Goal: Use online tool/utility: Utilize a website feature to perform a specific function

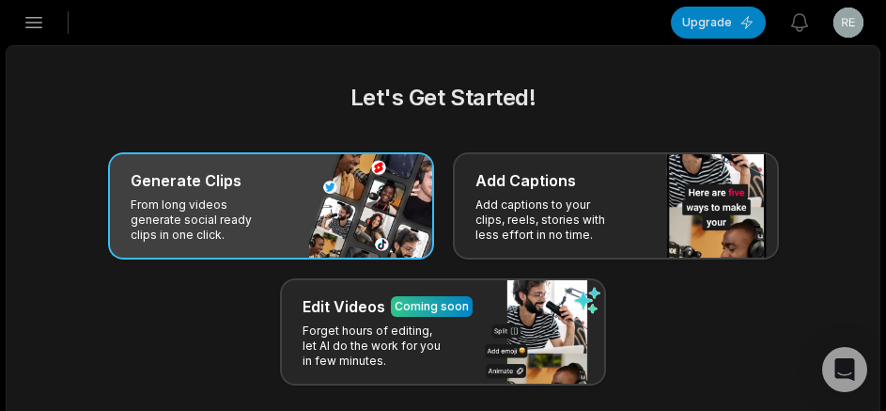
click at [292, 173] on div "Generate Clips" at bounding box center [271, 180] width 281 height 23
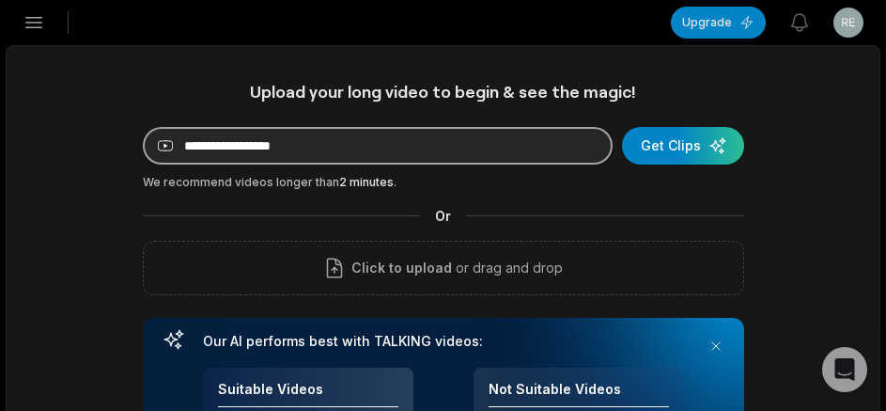
click at [271, 143] on input at bounding box center [378, 146] width 470 height 38
paste input "**********"
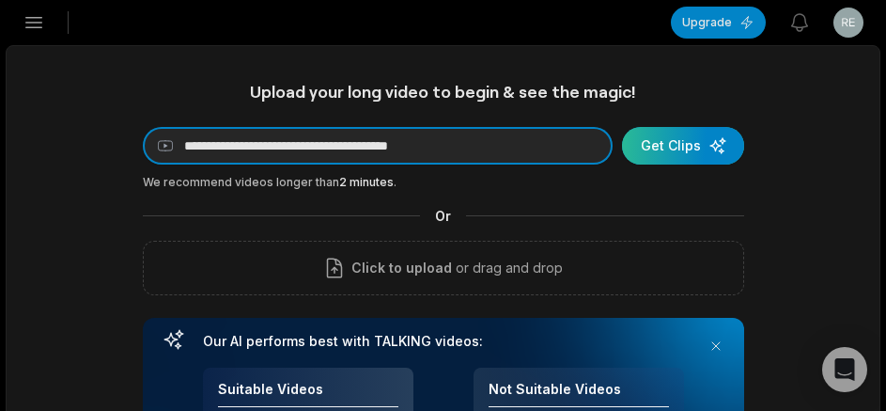
type input "**********"
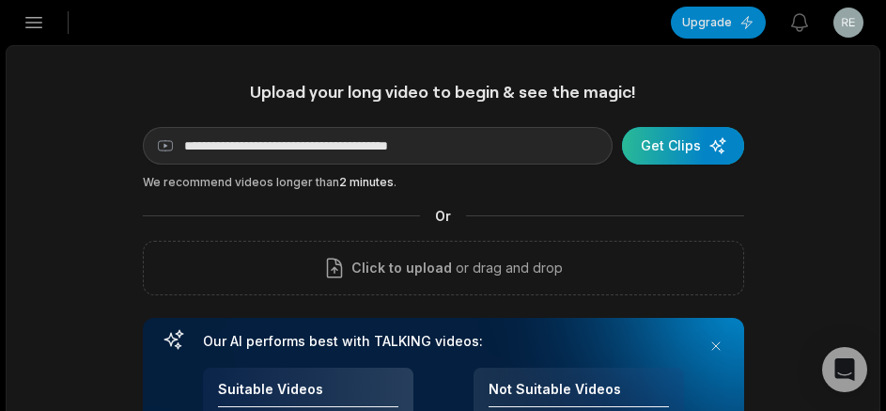
click at [717, 145] on div "submit" at bounding box center [683, 146] width 122 height 38
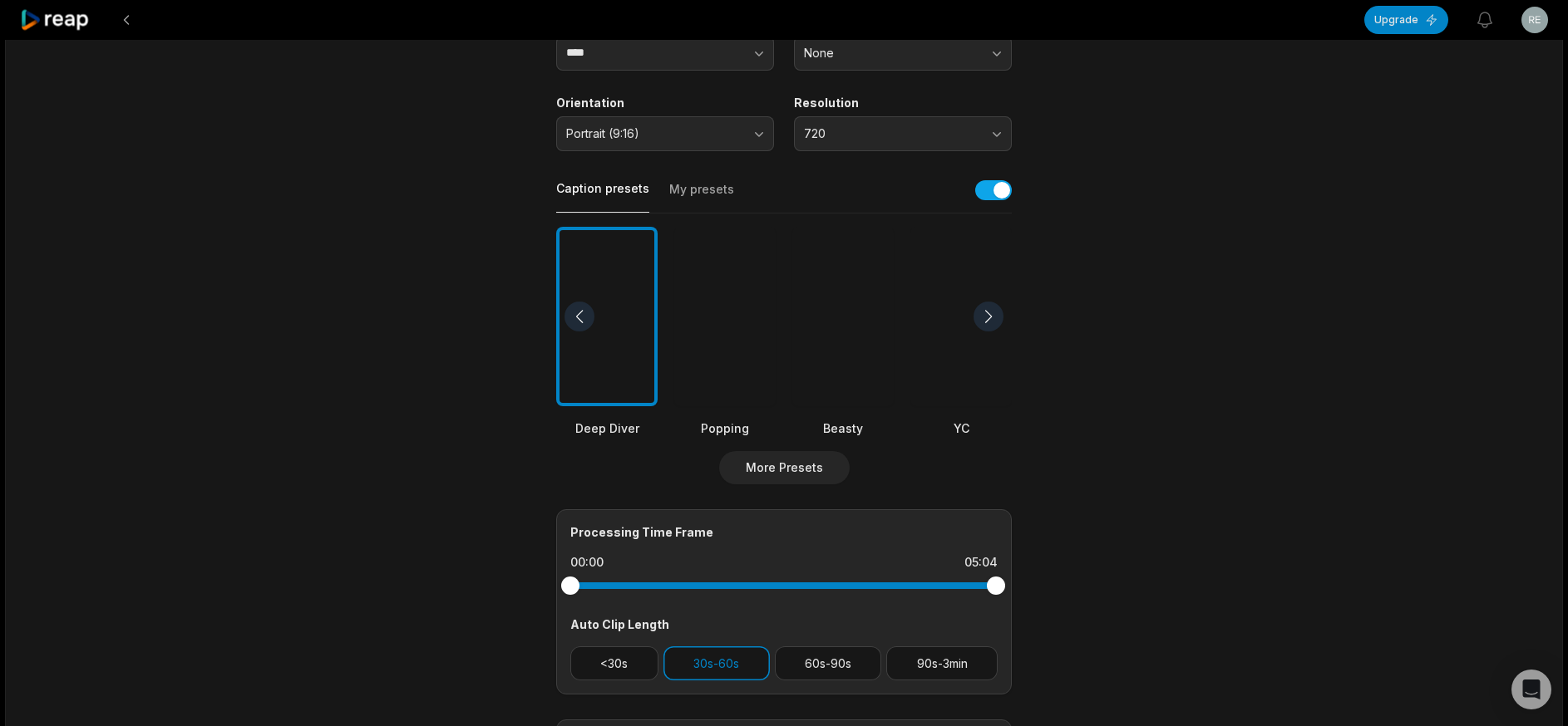
scroll to position [485, 0]
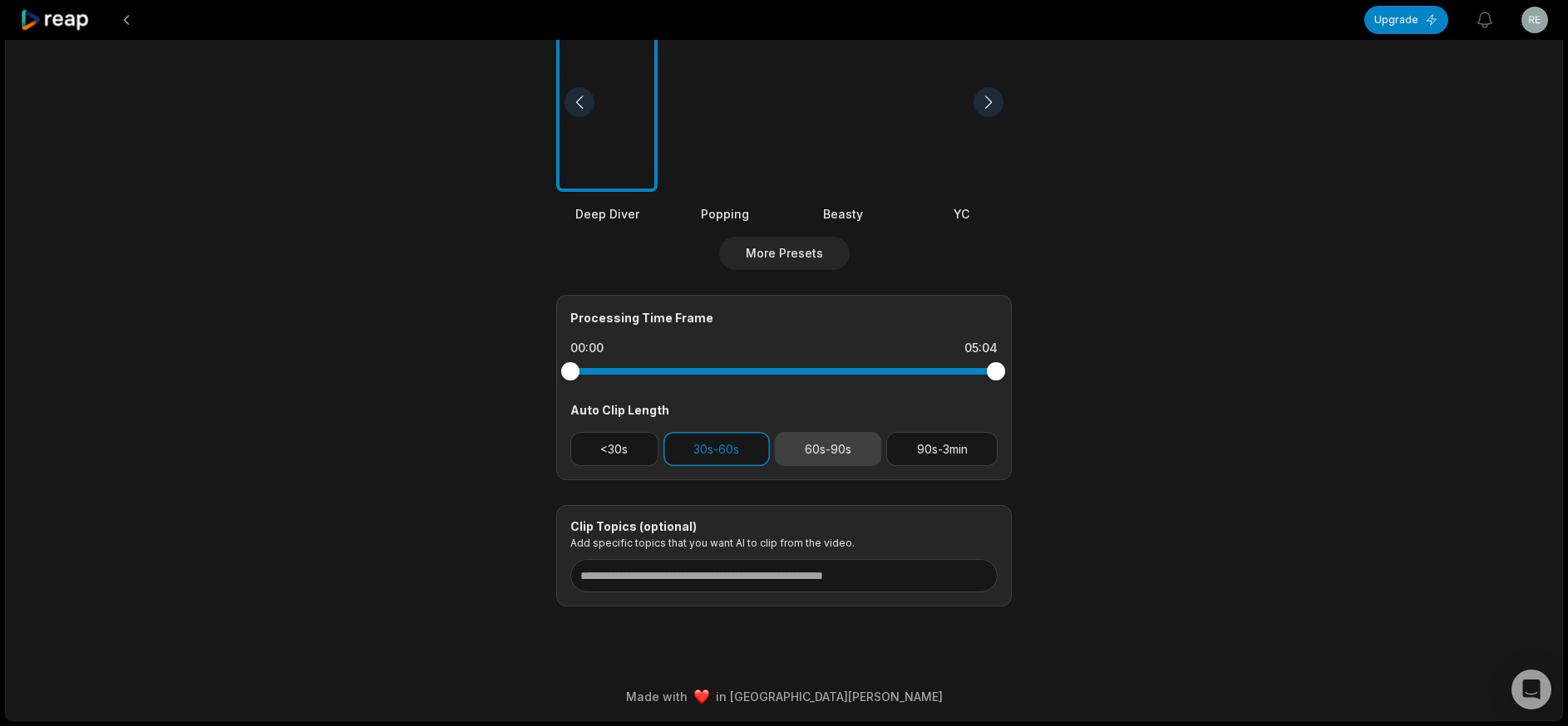
click at [783, 363] on button "60s-90s" at bounding box center [828, 449] width 107 height 34
click at [783, 363] on div "<30s 30s-60s 60s-90s 90s-3min" at bounding box center [784, 449] width 427 height 34
click at [747, 363] on button "30s-60s" at bounding box center [717, 449] width 106 height 34
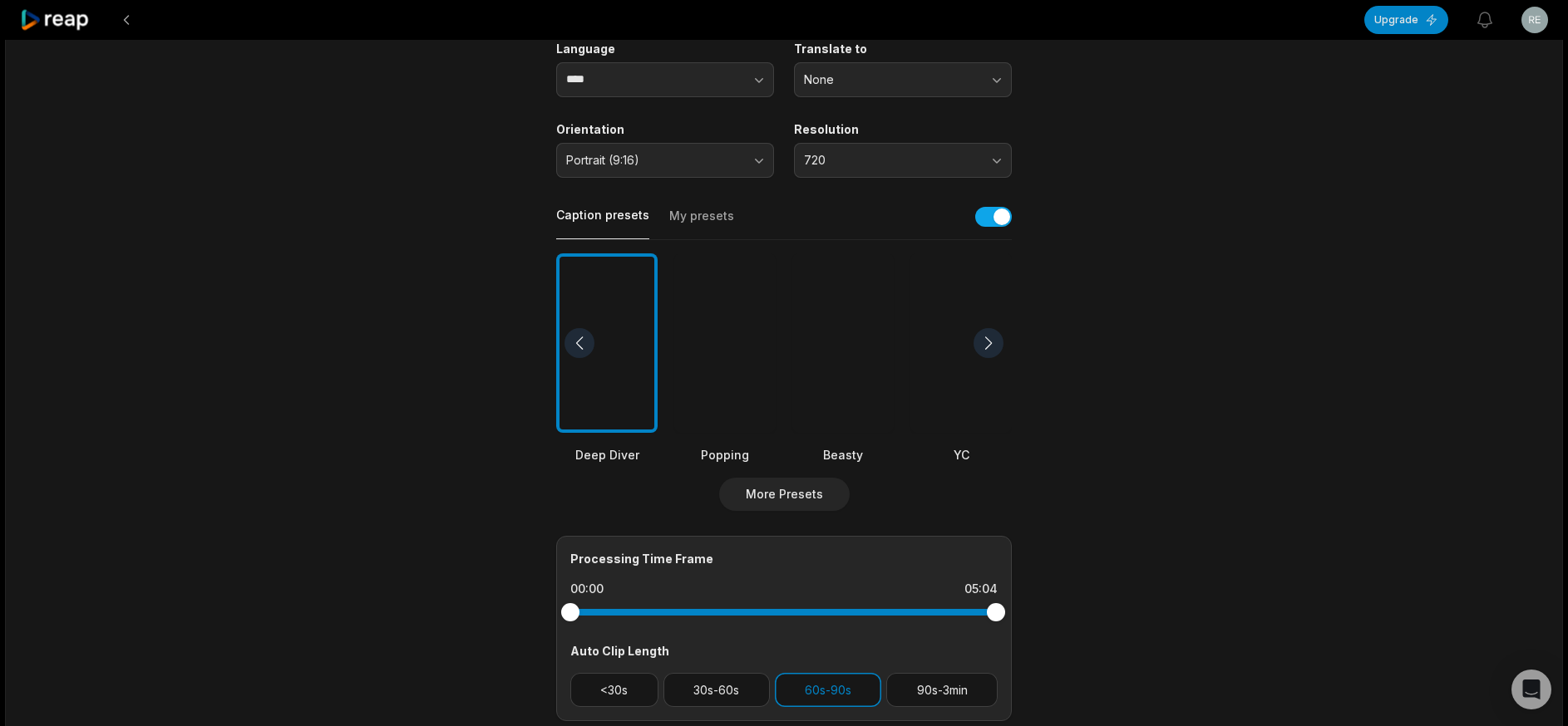
scroll to position [0, 0]
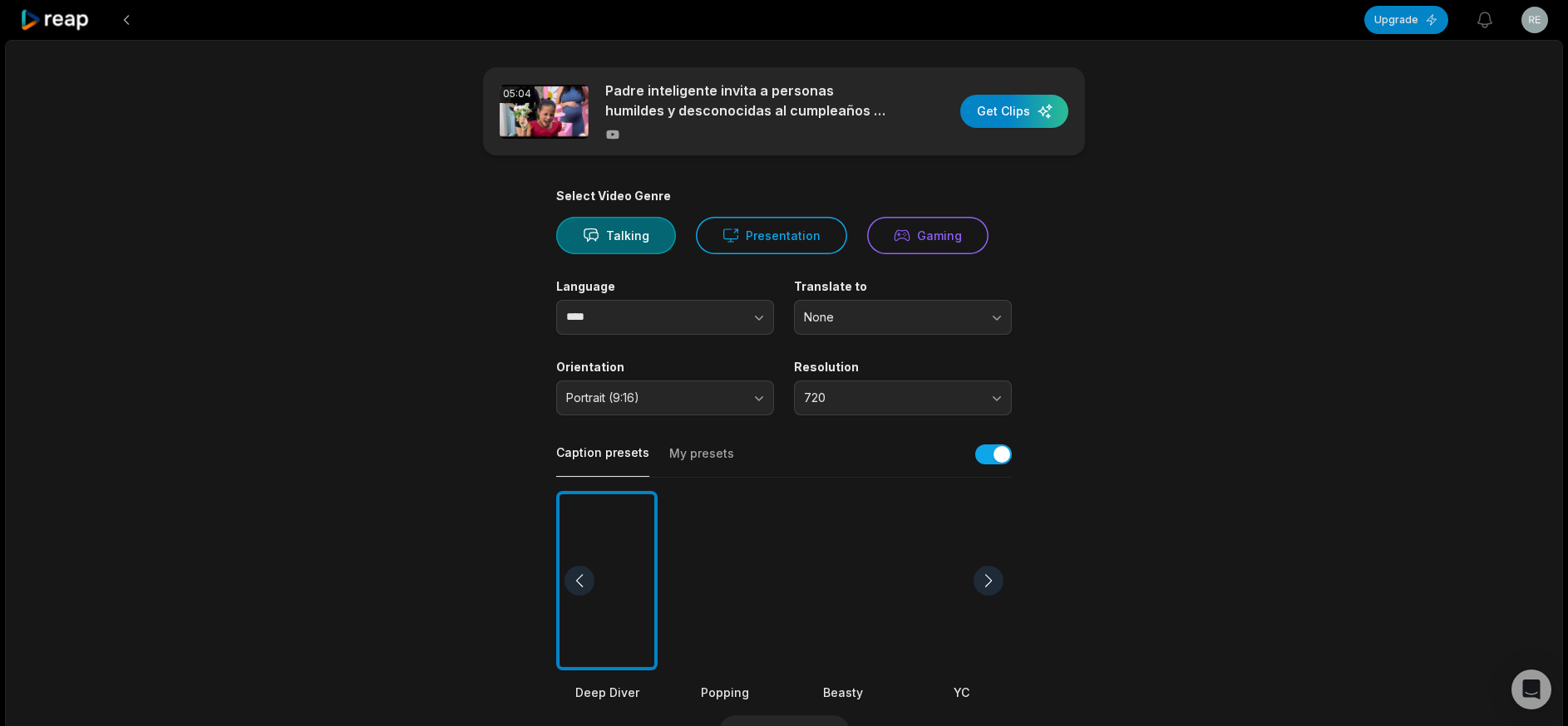
click at [783, 363] on div at bounding box center [842, 581] width 102 height 180
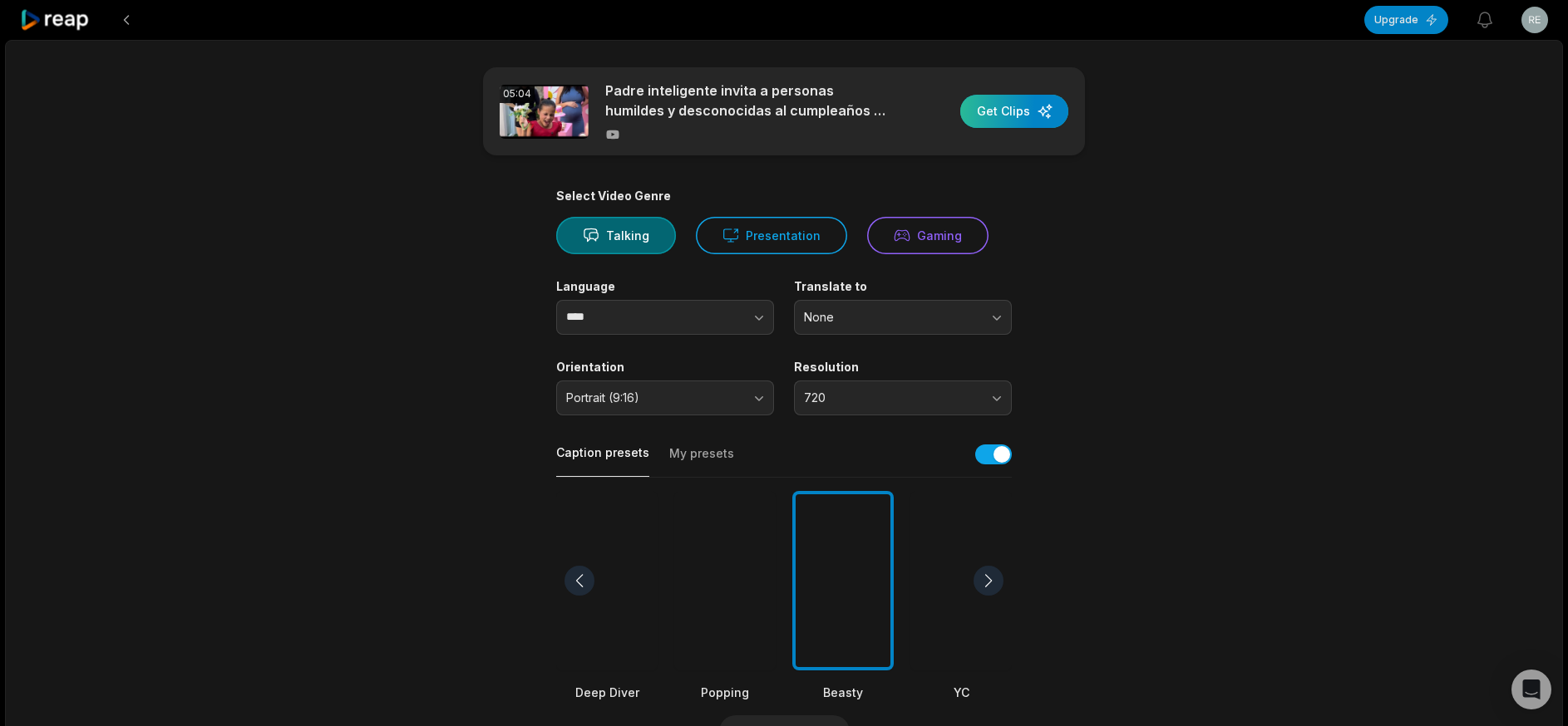
click at [783, 121] on div "button" at bounding box center [1014, 111] width 108 height 34
